Goal: Find specific page/section: Find specific page/section

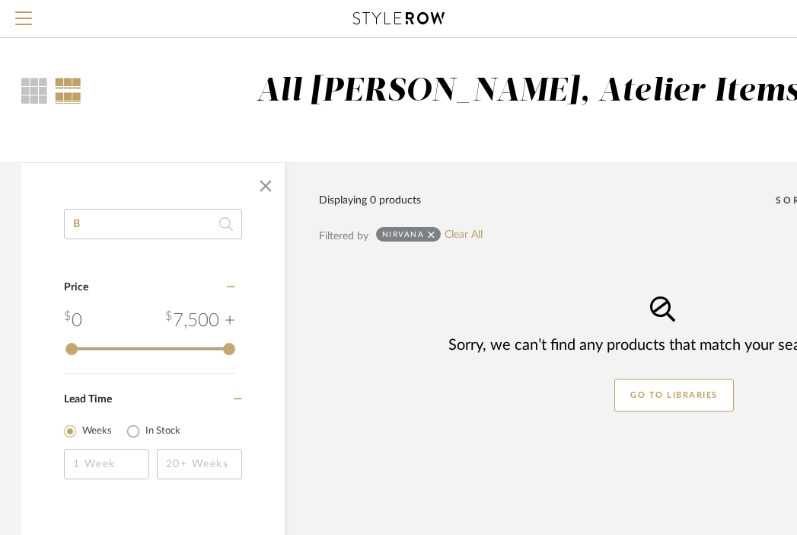
scroll to position [0, 35]
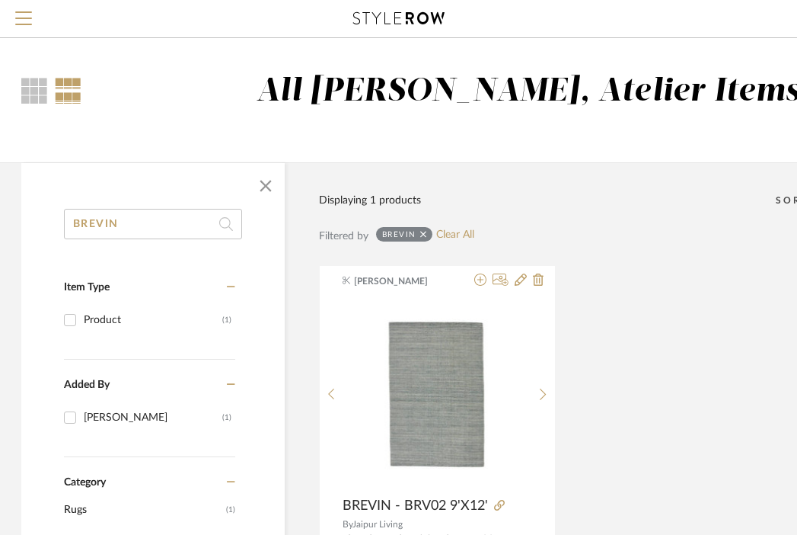
click at [149, 229] on input "BREVIN" at bounding box center [153, 224] width 178 height 30
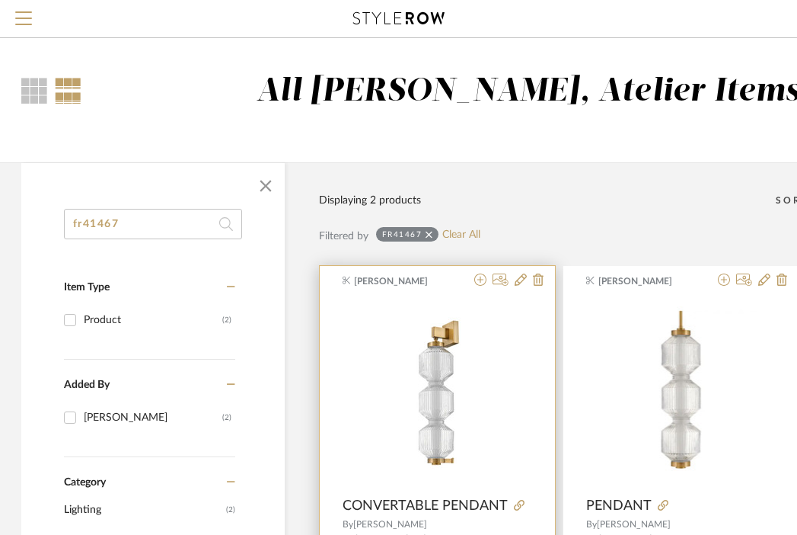
scroll to position [107, 35]
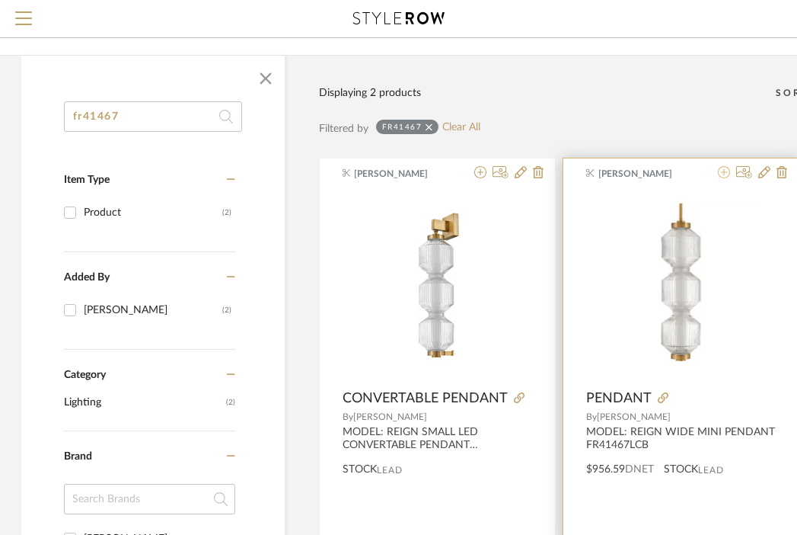
click at [726, 171] on icon at bounding box center [724, 172] width 12 height 12
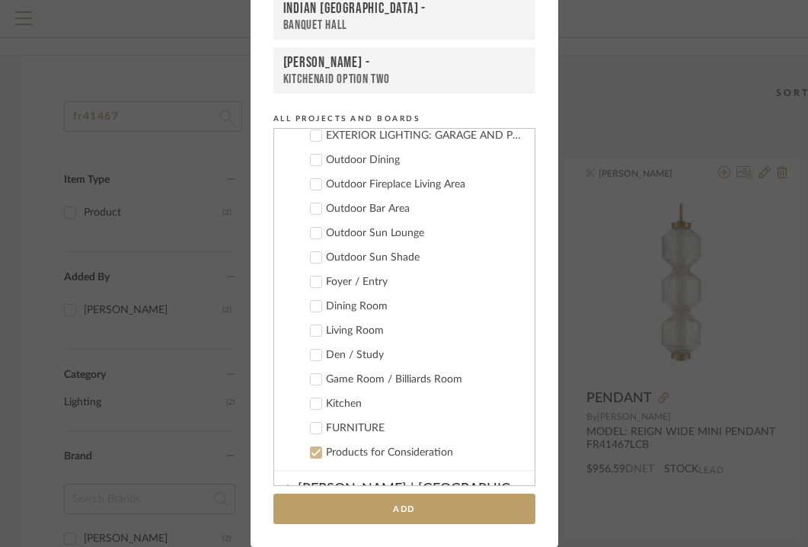
scroll to position [686, 0]
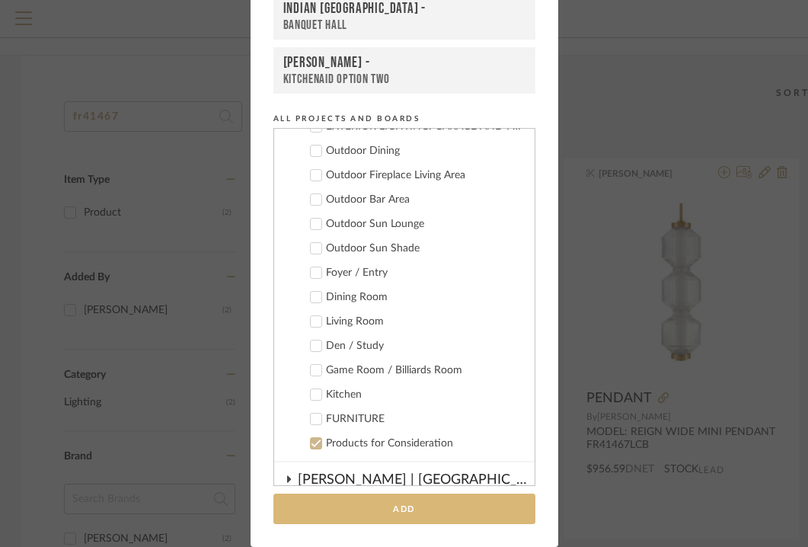
click at [377, 509] on button "Add" at bounding box center [404, 508] width 262 height 31
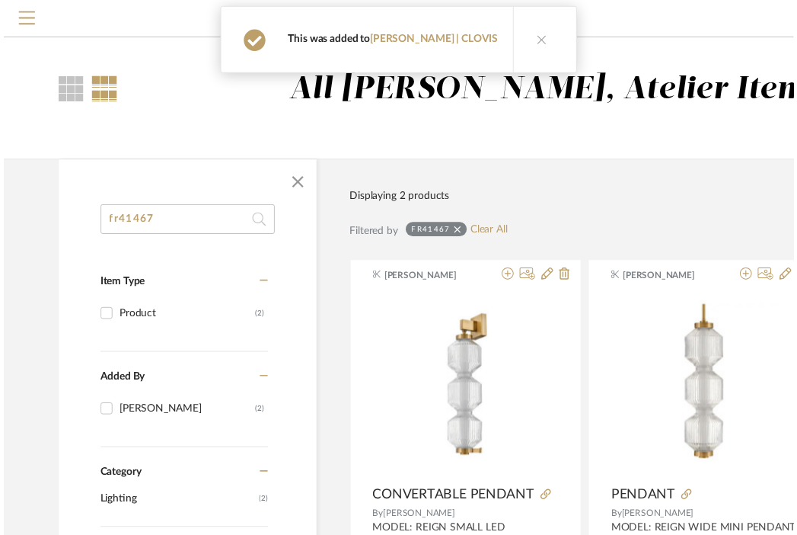
scroll to position [107, 35]
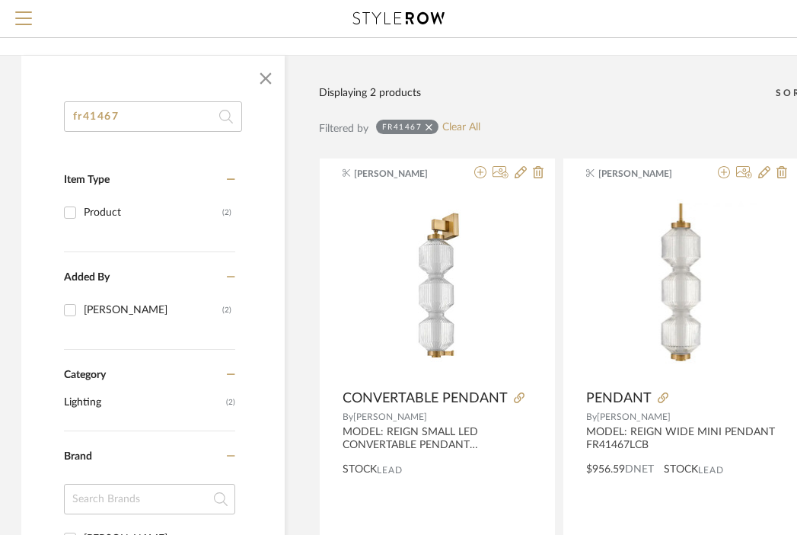
click at [146, 111] on input "fr41467" at bounding box center [153, 116] width 178 height 30
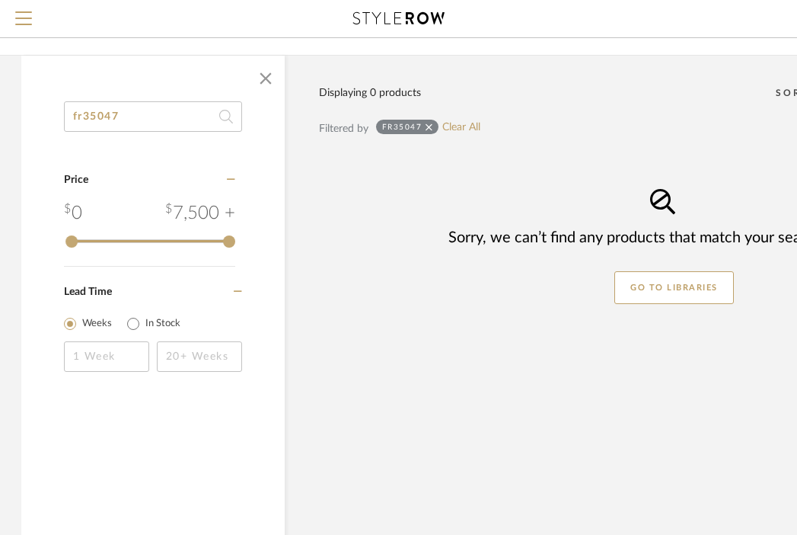
click at [155, 111] on input "fr35047" at bounding box center [153, 116] width 178 height 30
paste input "FR42449BBZ"
type input "FR42449BBZ"
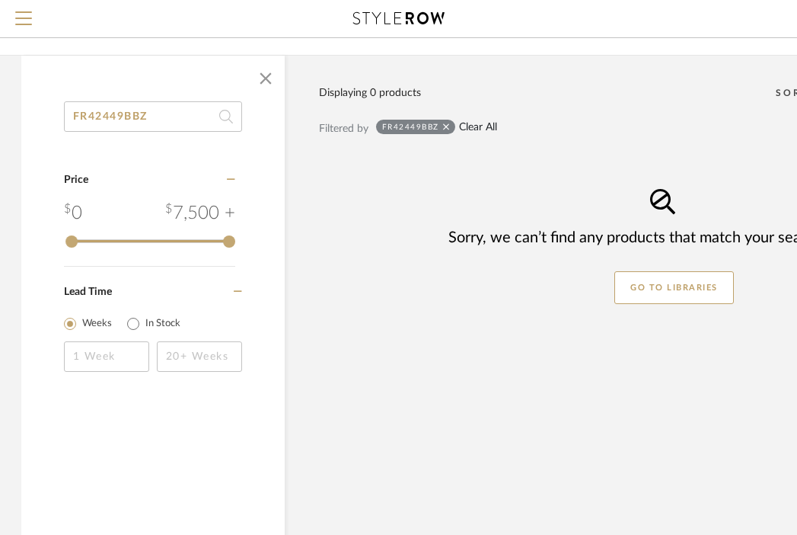
click at [477, 133] on link "Clear All" at bounding box center [478, 127] width 38 height 13
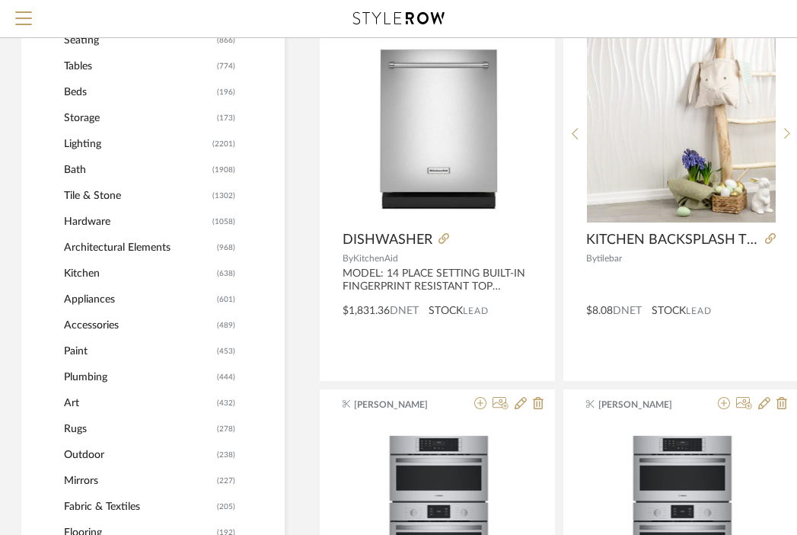
scroll to position [620, 35]
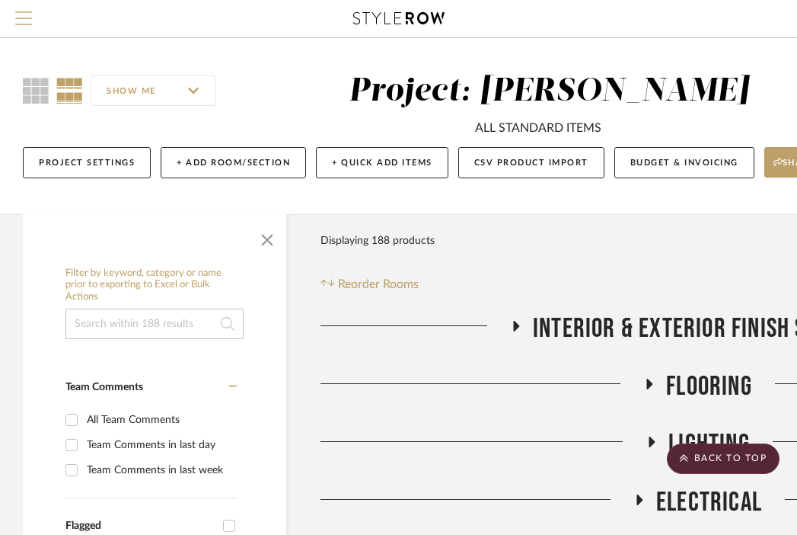
click at [24, 13] on span "Menu" at bounding box center [23, 12] width 17 height 2
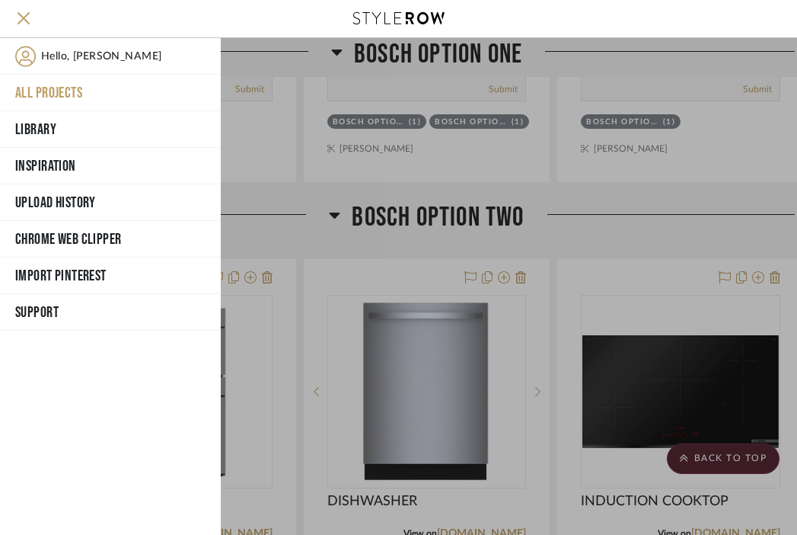
click at [44, 88] on button "All Projects" at bounding box center [110, 93] width 221 height 37
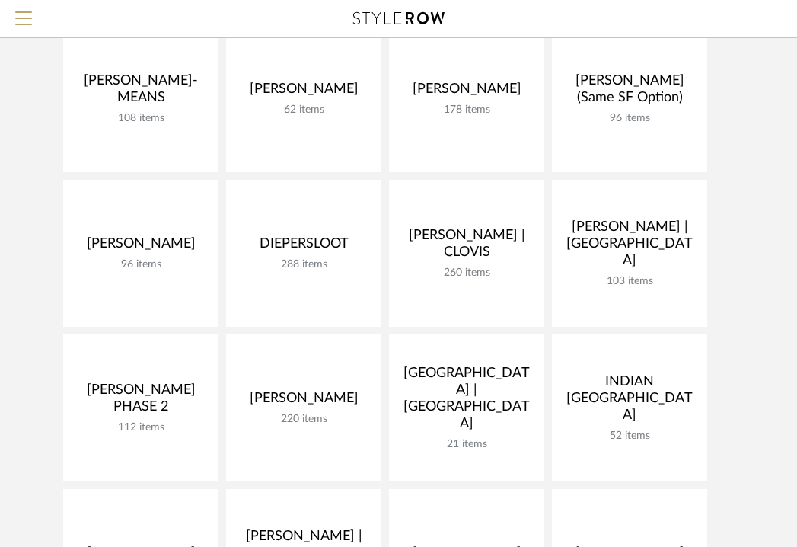
scroll to position [31, 0]
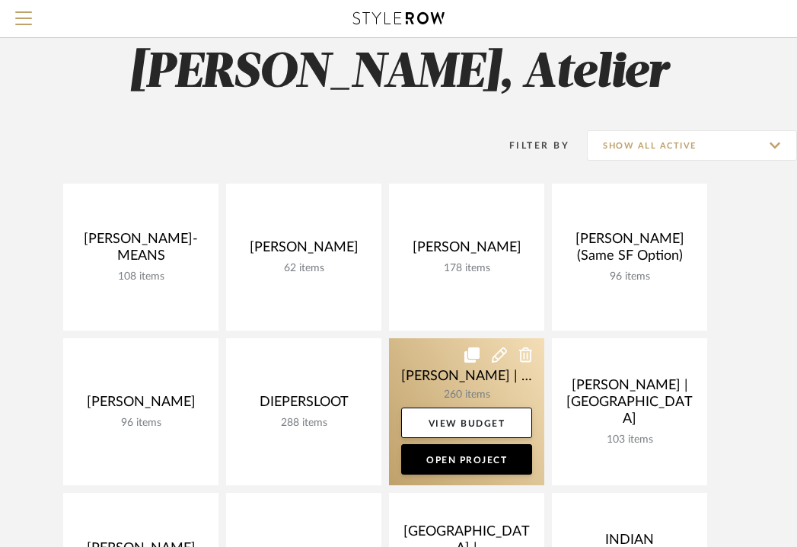
click at [448, 367] on link at bounding box center [466, 411] width 155 height 147
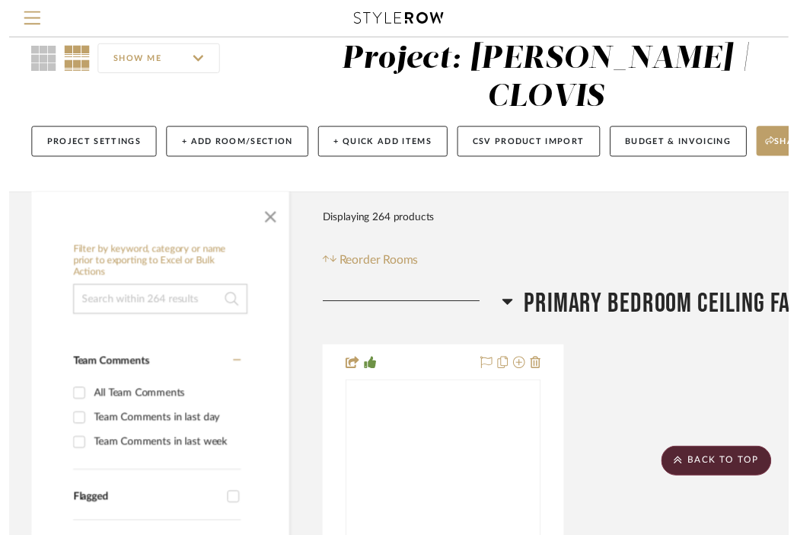
scroll to position [1617, 0]
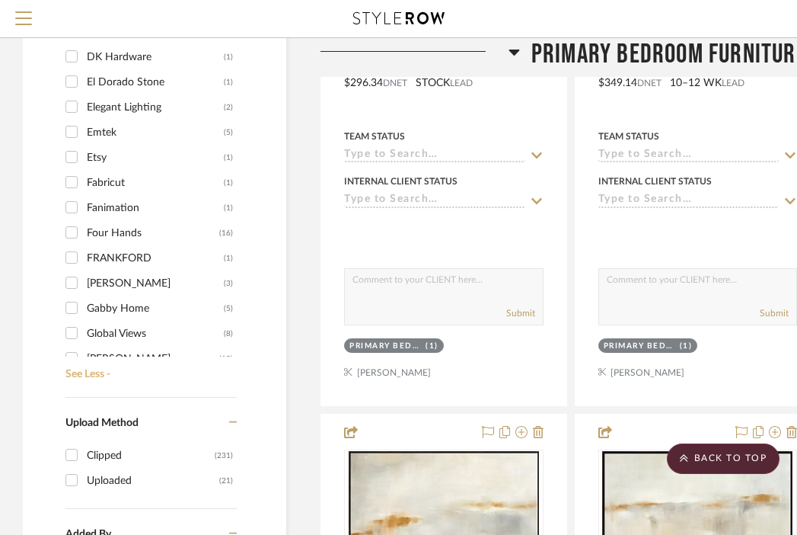
scroll to position [492, 0]
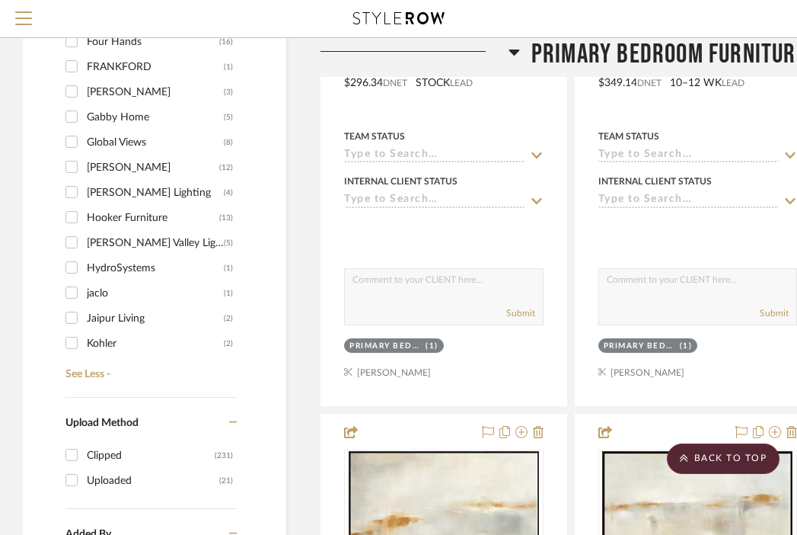
click at [115, 130] on div "Global Views" at bounding box center [155, 142] width 137 height 24
click at [84, 129] on input "Global Views (8)" at bounding box center [71, 141] width 24 height 24
checkbox input "true"
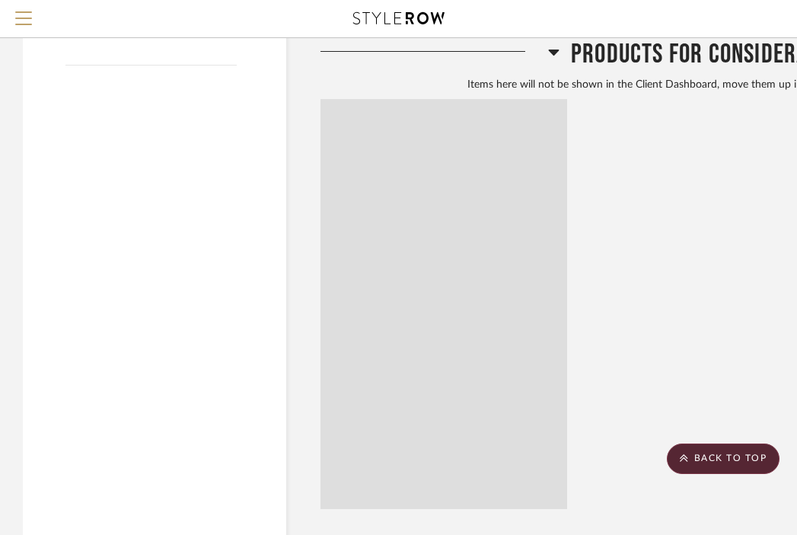
scroll to position [1174, 0]
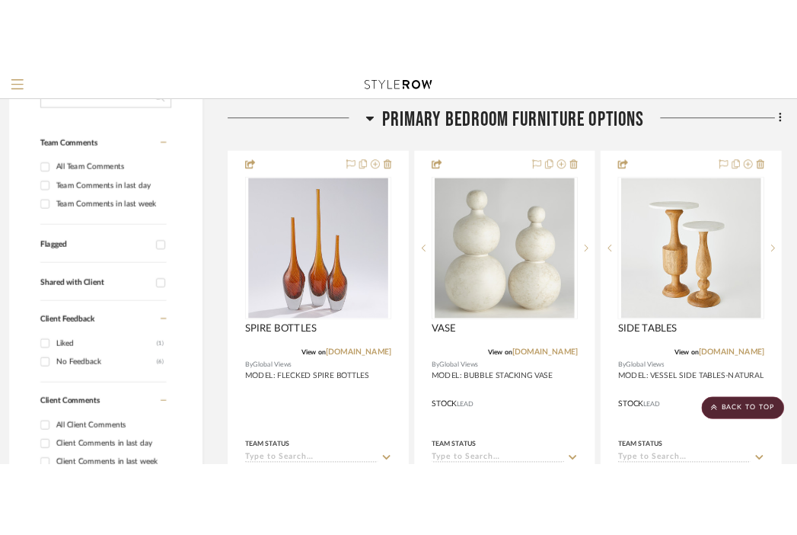
scroll to position [340, 11]
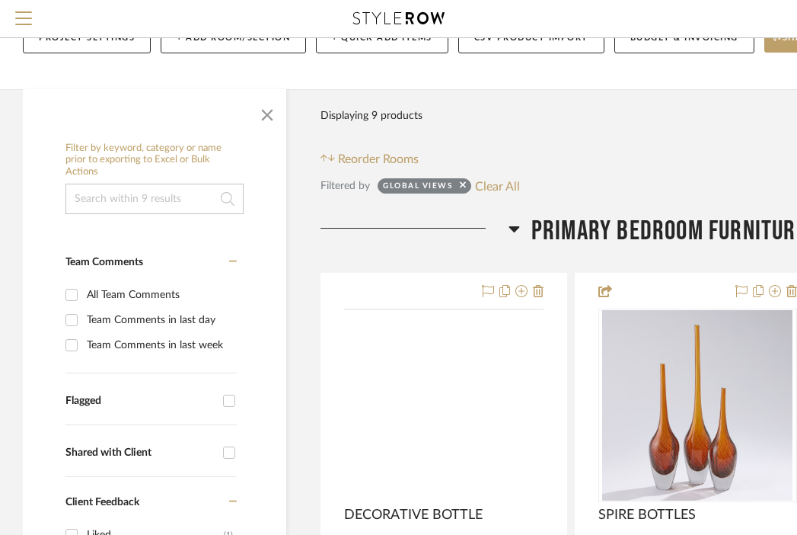
scroll to position [236, 0]
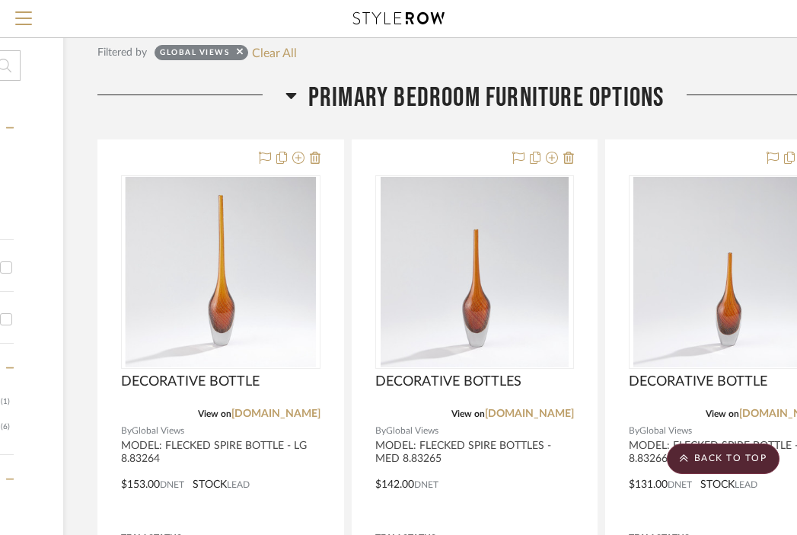
scroll to position [281, 223]
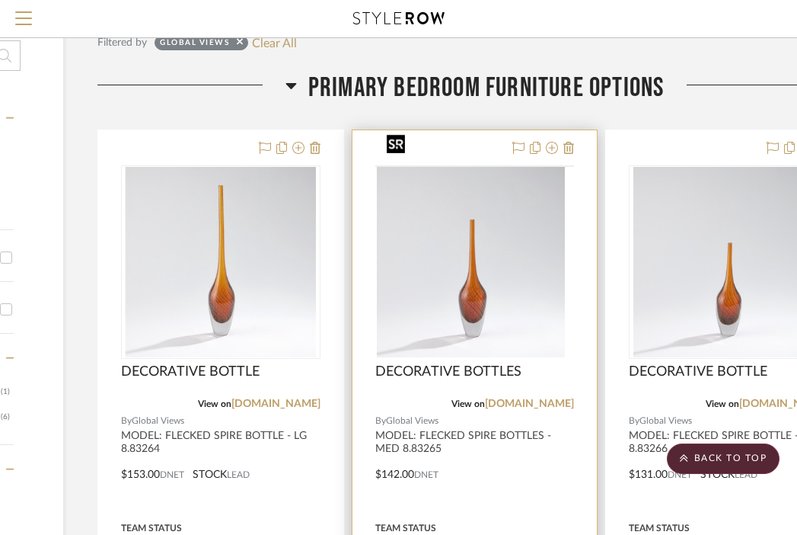
click at [0, 0] on img at bounding box center [0, 0] width 0 height 0
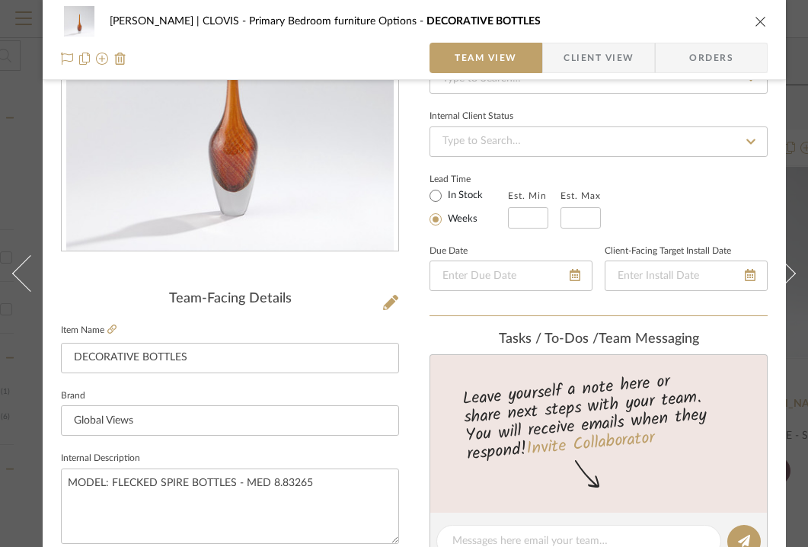
scroll to position [195, 0]
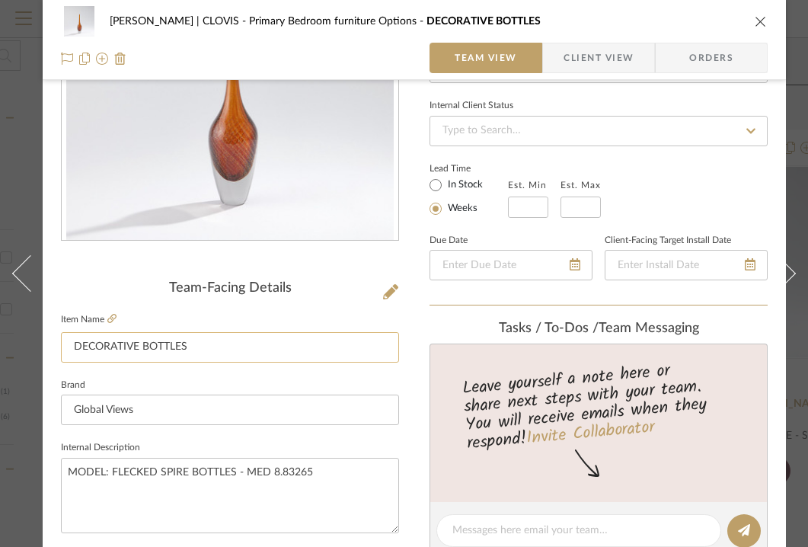
click at [297, 350] on input "DECORATIVE BOTTLES" at bounding box center [230, 347] width 338 height 30
type input "DECORATIVE BOTTLE"
click at [407, 375] on div "DUEKER | CLOVIS Primary Bedroom furniture Options DECORATIVE BOTTLES Team View …" at bounding box center [414, 519] width 743 height 1407
click at [759, 19] on icon "close" at bounding box center [761, 21] width 12 height 12
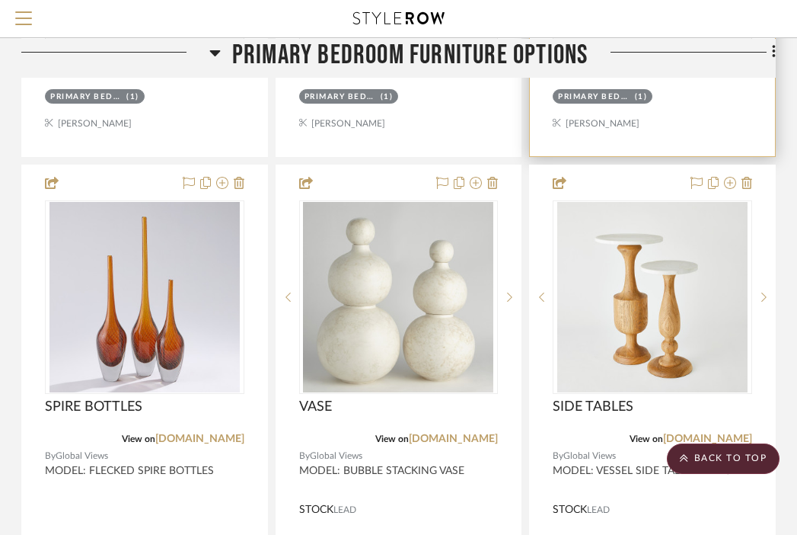
scroll to position [924, 299]
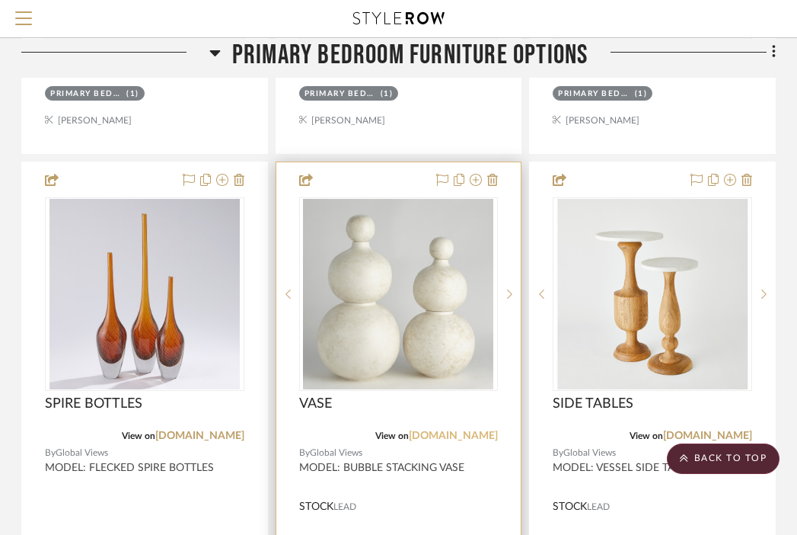
click at [471, 430] on link "[DOMAIN_NAME]" at bounding box center [453, 435] width 89 height 11
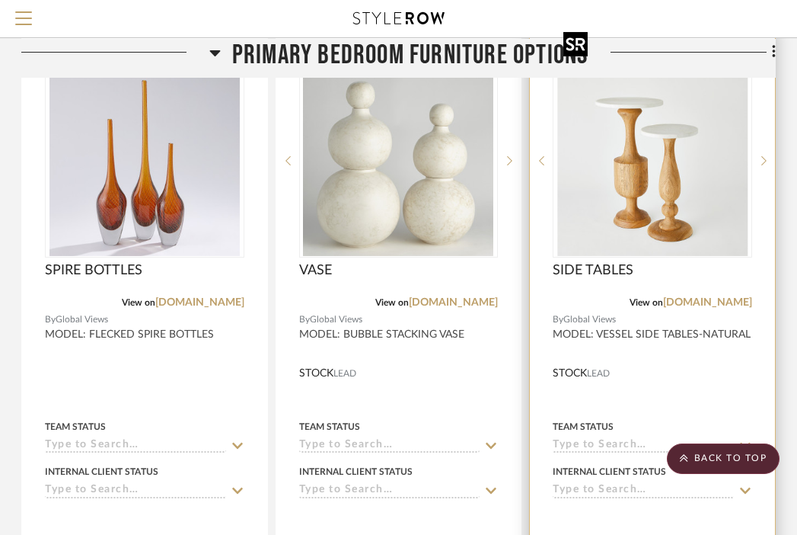
scroll to position [1070, 299]
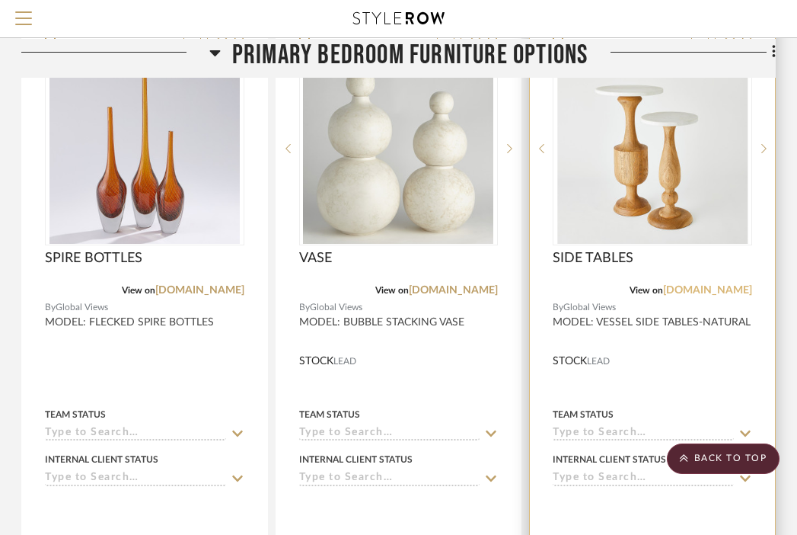
click at [704, 285] on link "[DOMAIN_NAME]" at bounding box center [707, 290] width 89 height 11
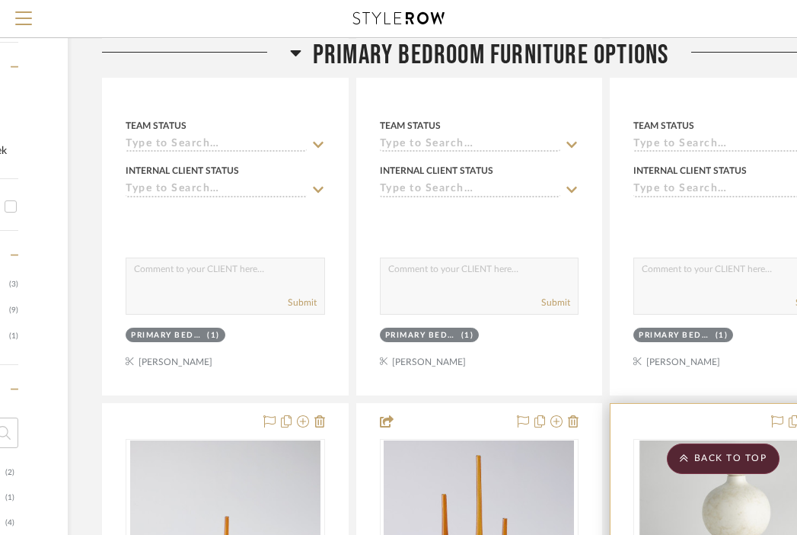
scroll to position [711, 219]
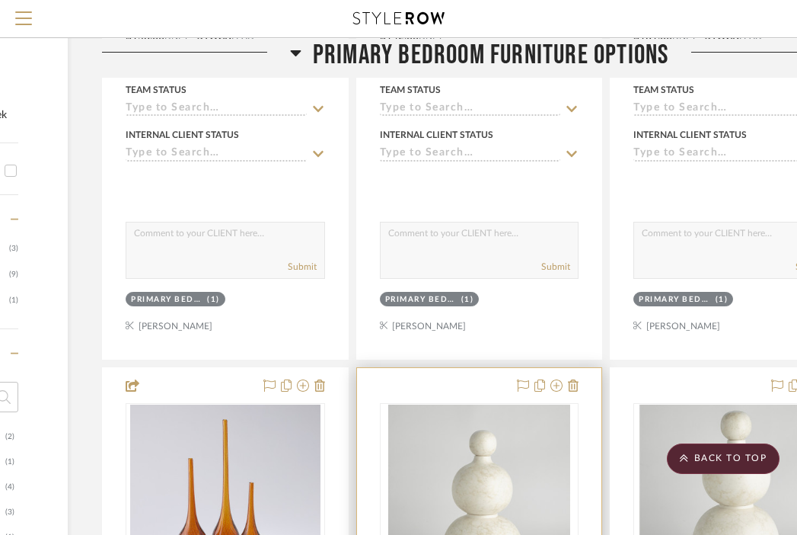
drag, startPoint x: 283, startPoint y: 278, endPoint x: 561, endPoint y: 531, distance: 375.7
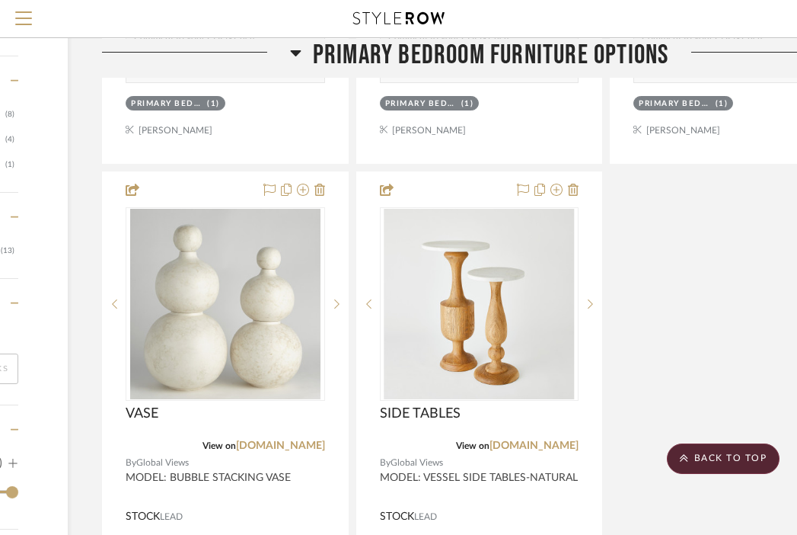
scroll to position [1568, 219]
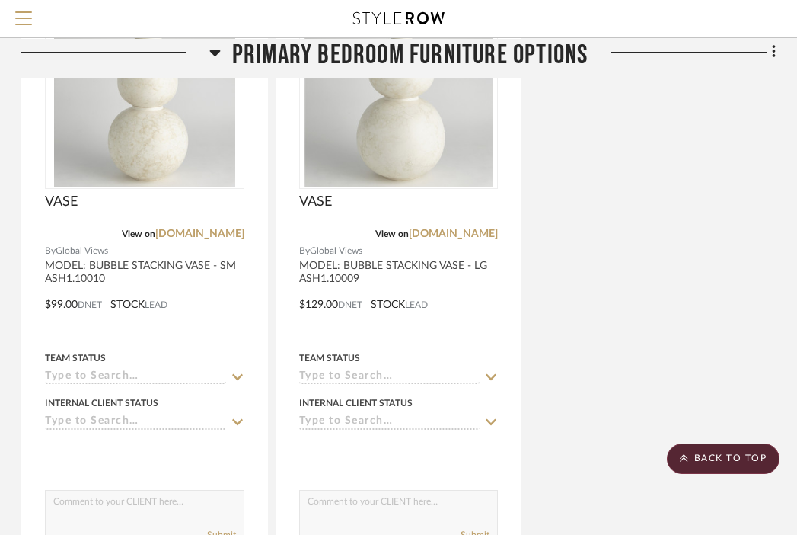
scroll to position [2013, 299]
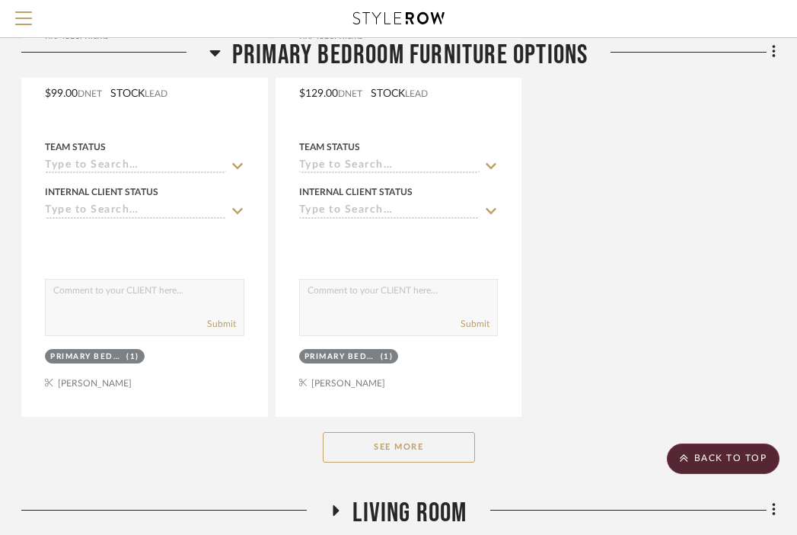
click at [403, 432] on button "See More" at bounding box center [399, 447] width 152 height 30
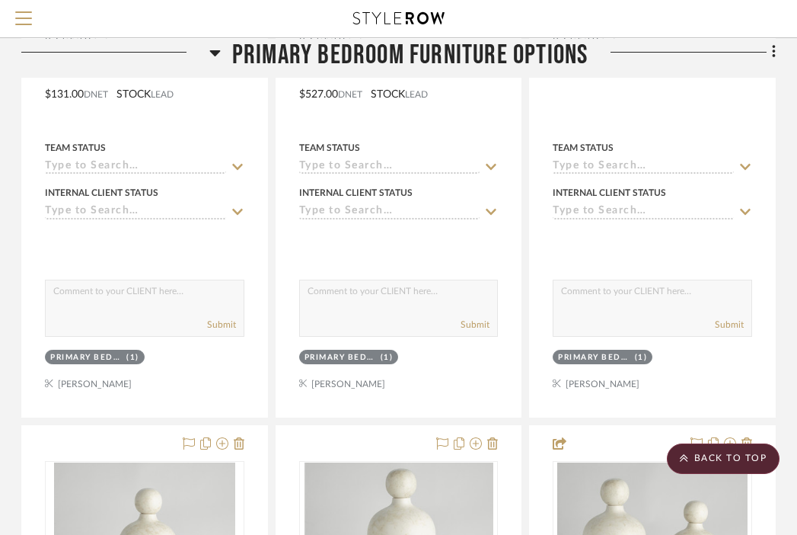
scroll to position [1343, 299]
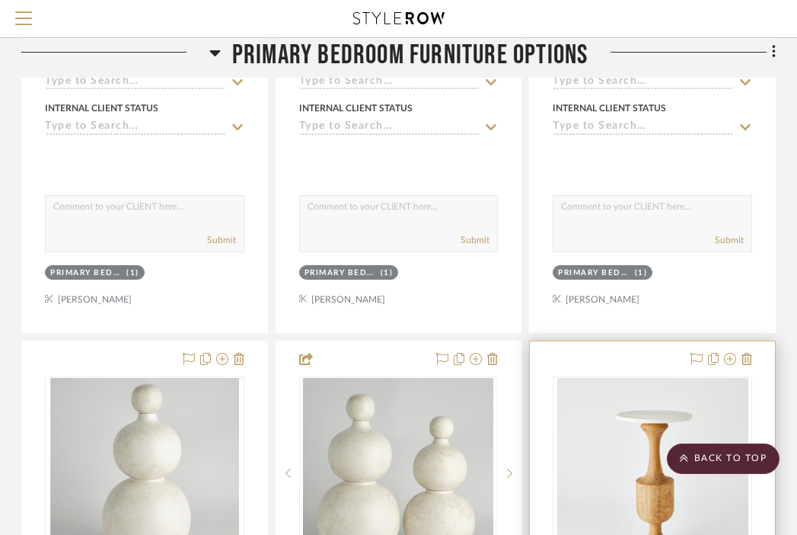
drag, startPoint x: 418, startPoint y: 183, endPoint x: 709, endPoint y: 486, distance: 420.1
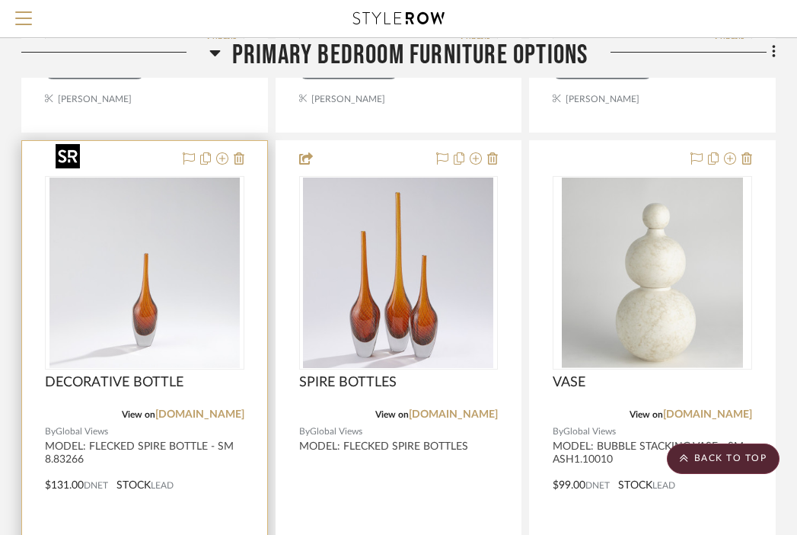
scroll to position [924, 299]
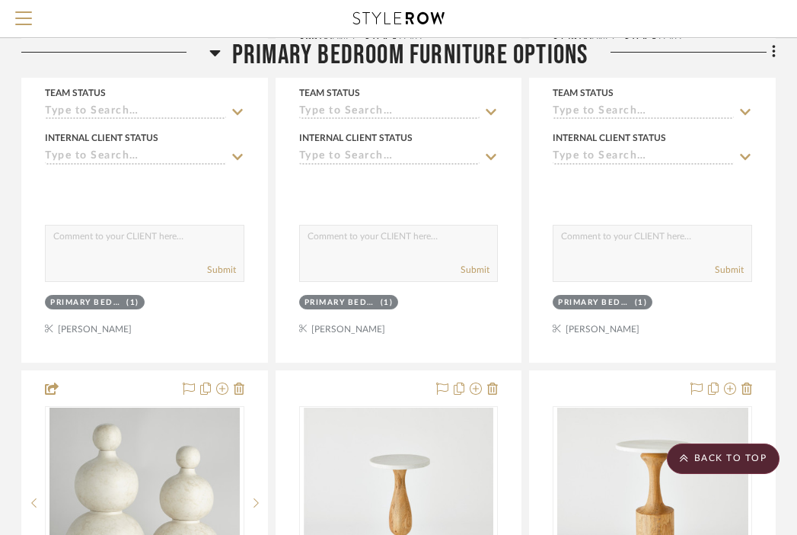
drag, startPoint x: 174, startPoint y: 107, endPoint x: 458, endPoint y: 544, distance: 520.7
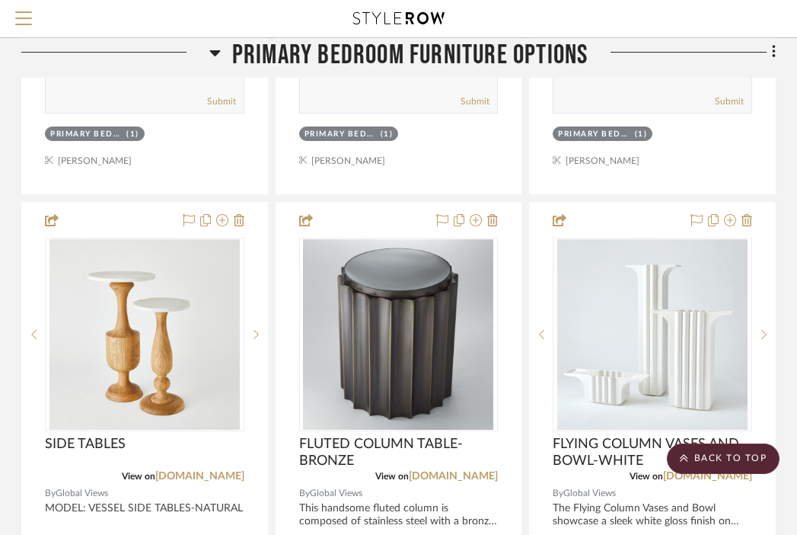
scroll to position [2236, 299]
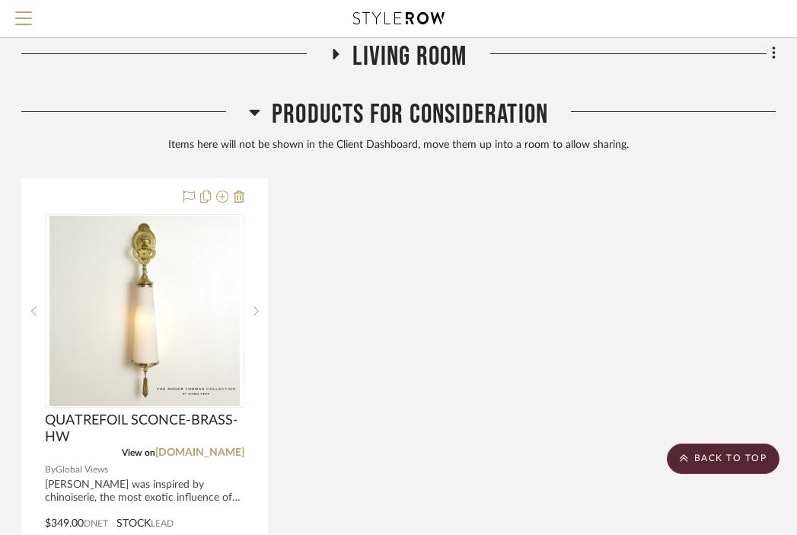
scroll to position [2214, 299]
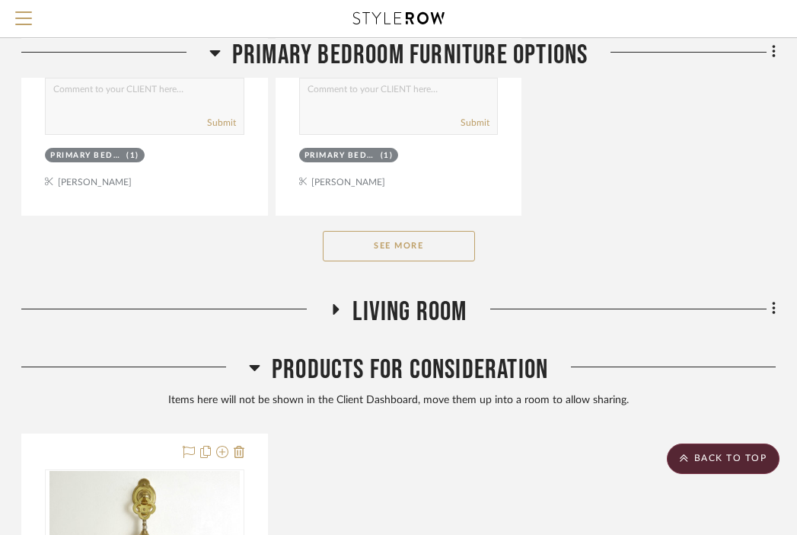
click at [382, 295] on span "Living Room" at bounding box center [410, 311] width 114 height 33
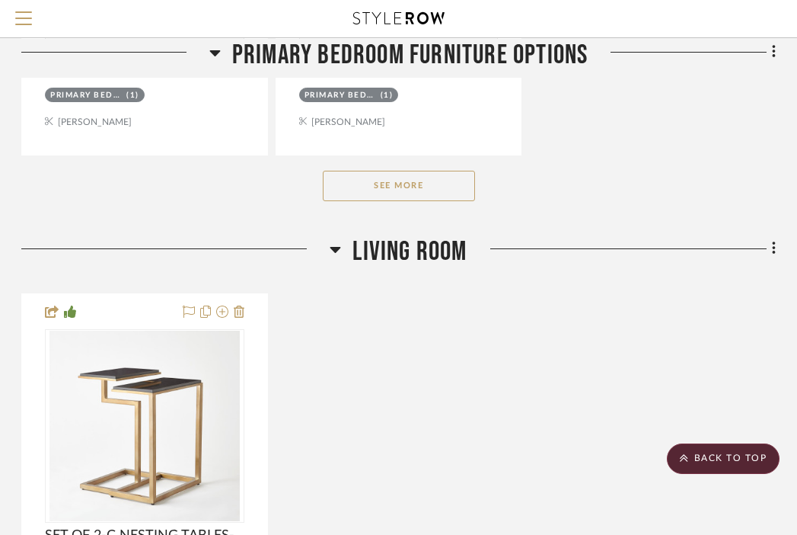
scroll to position [2284, 299]
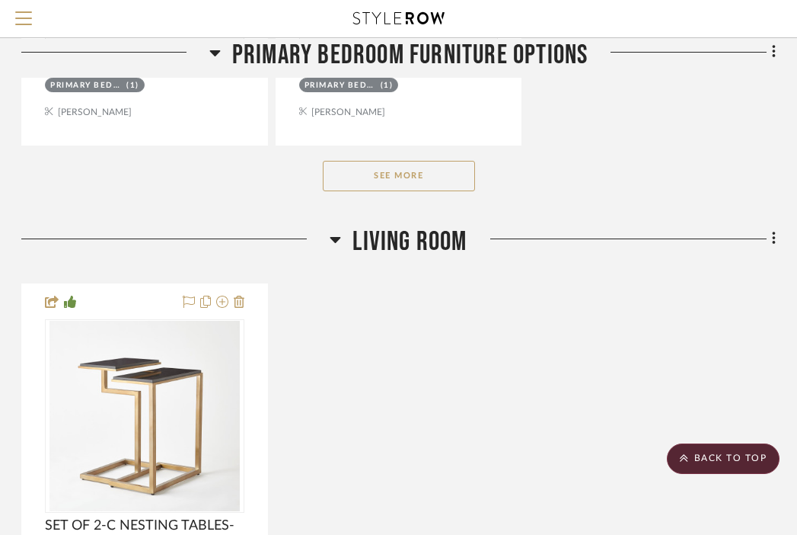
click at [356, 161] on button "See More" at bounding box center [399, 176] width 152 height 30
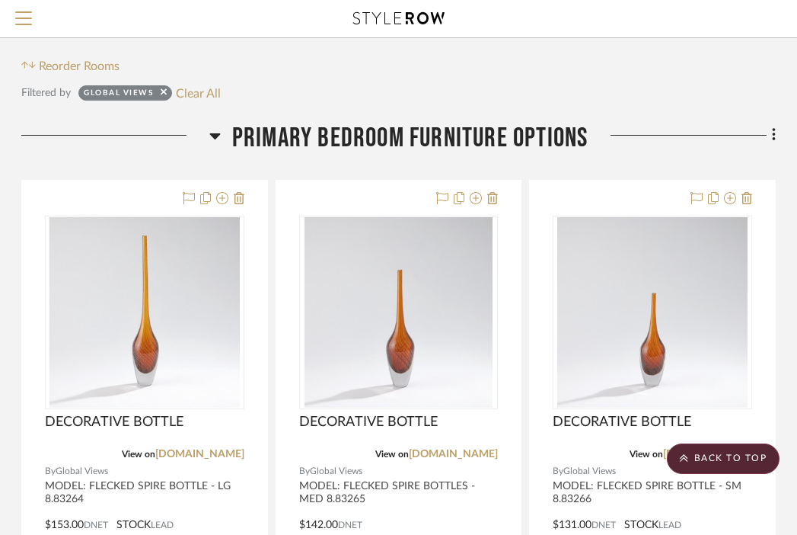
scroll to position [0, 299]
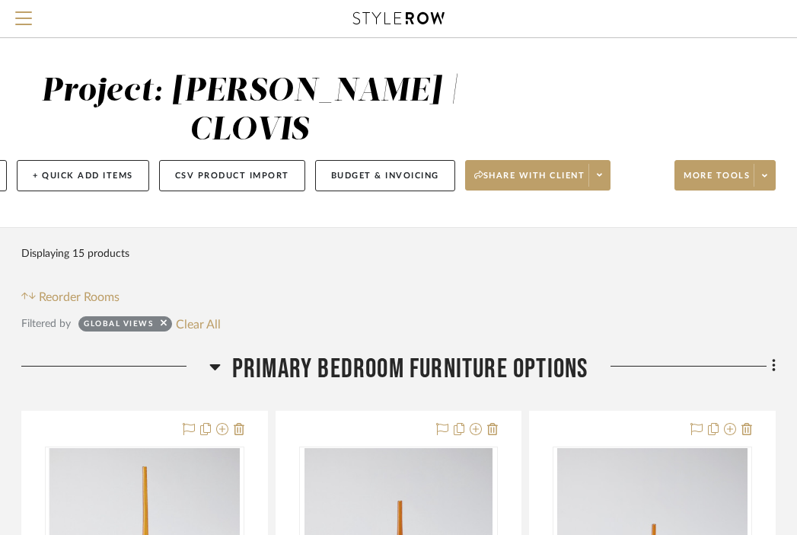
click at [445, 353] on span "Primary Bedroom furniture Options" at bounding box center [410, 369] width 356 height 33
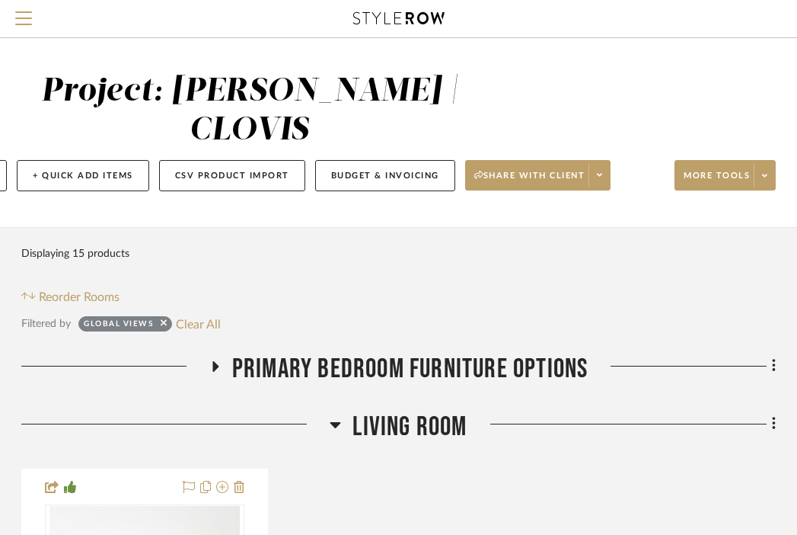
click at [404, 410] on span "Living Room" at bounding box center [410, 426] width 114 height 33
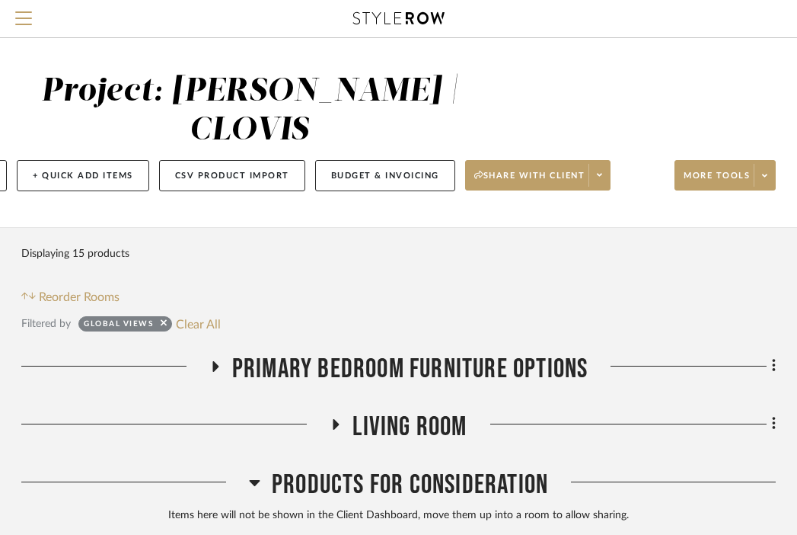
click at [383, 468] on span "Products For Consideration" at bounding box center [410, 484] width 276 height 33
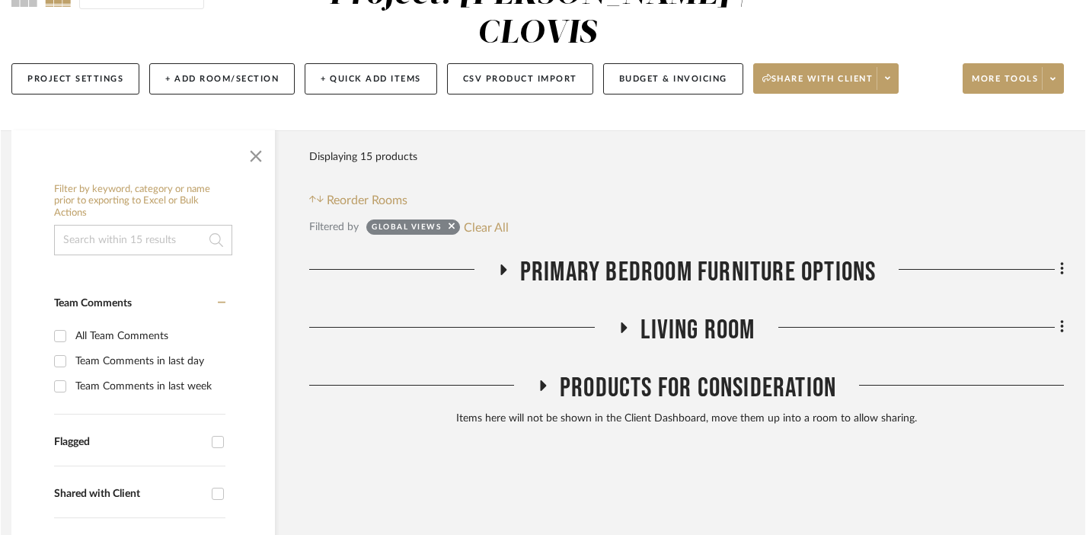
scroll to position [168, 11]
